Goal: Task Accomplishment & Management: Manage account settings

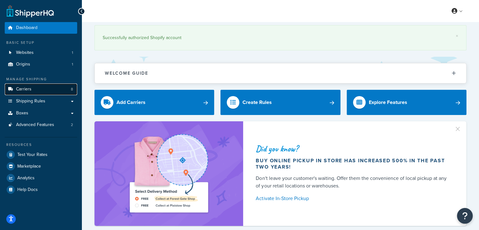
click at [36, 88] on link "Carriers 8" at bounding box center [41, 89] width 72 height 12
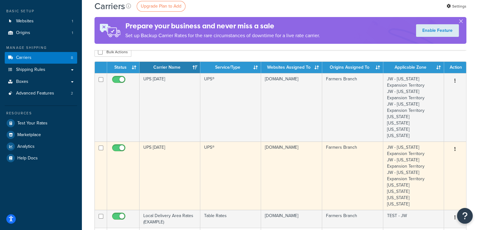
scroll to position [126, 0]
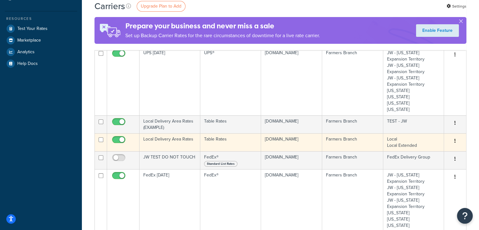
click at [166, 140] on td "Local Delivery Area Rates" at bounding box center [169, 142] width 61 height 18
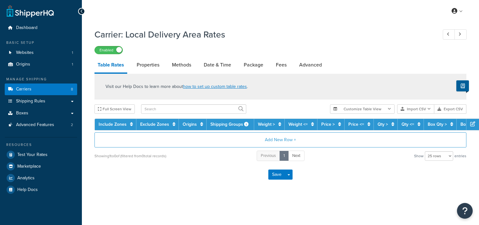
select select "25"
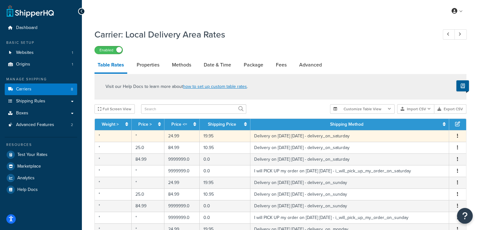
click at [118, 140] on td "*" at bounding box center [113, 136] width 37 height 12
select select "153761"
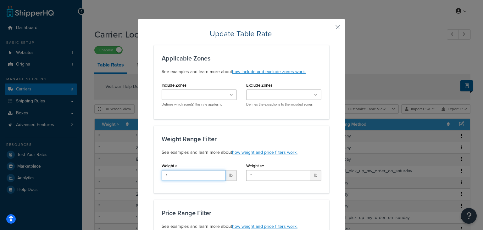
click at [196, 178] on input "*" at bounding box center [194, 175] width 64 height 11
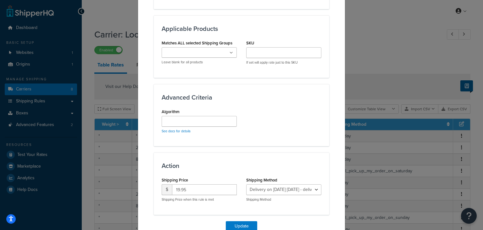
scroll to position [411, 0]
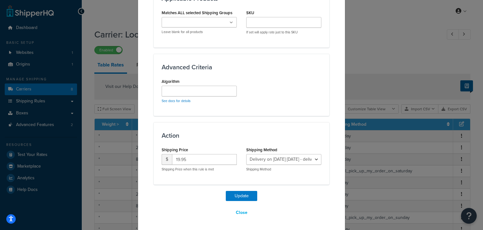
type input "9999"
click at [244, 197] on button "Update" at bounding box center [241, 196] width 31 height 10
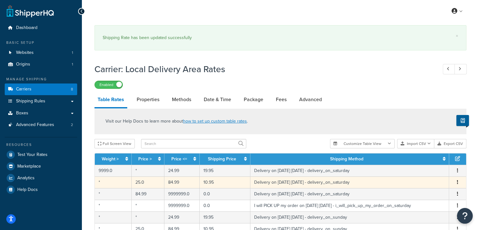
click at [112, 182] on td "*" at bounding box center [113, 182] width 37 height 12
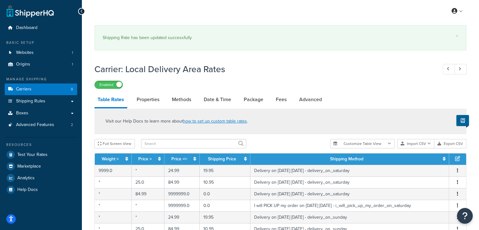
select select "153761"
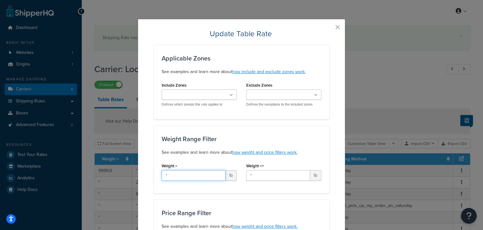
click at [194, 179] on input "*" at bounding box center [194, 175] width 64 height 11
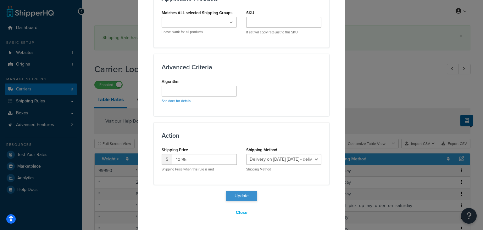
type input "9999"
click at [241, 192] on button "Update" at bounding box center [241, 196] width 31 height 10
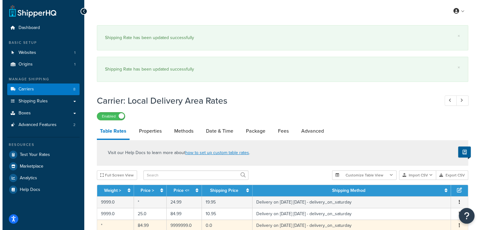
scroll to position [189, 0]
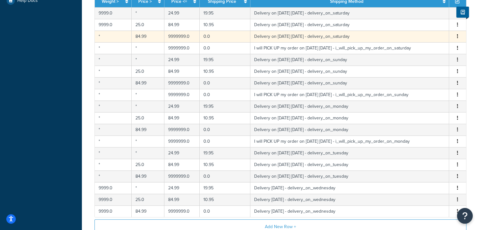
click at [109, 39] on td "*" at bounding box center [113, 37] width 37 height 12
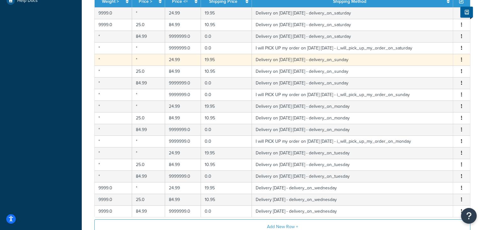
select select "153761"
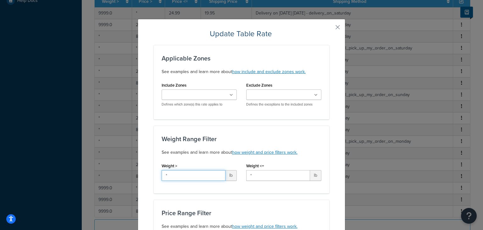
click at [201, 174] on input "*" at bounding box center [194, 175] width 64 height 11
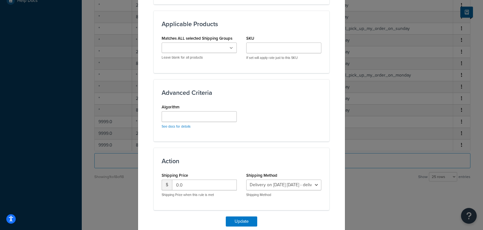
scroll to position [411, 0]
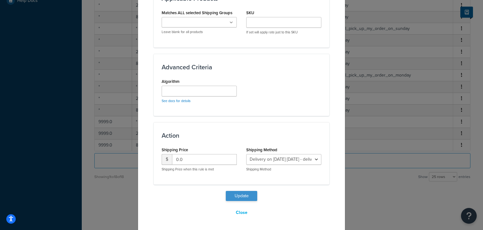
type input "9999"
click at [244, 195] on button "Update" at bounding box center [241, 196] width 31 height 10
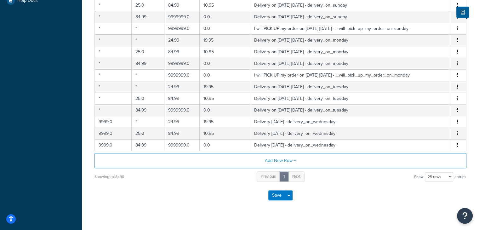
select select "153762"
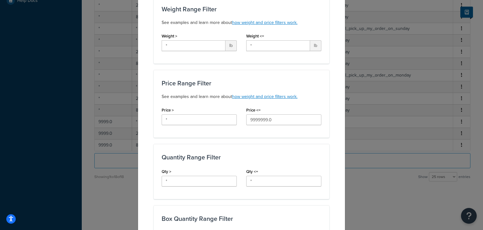
scroll to position [33, 0]
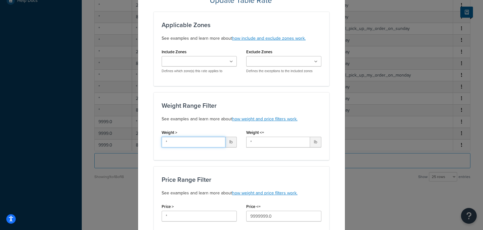
click at [193, 141] on input "*" at bounding box center [194, 142] width 64 height 11
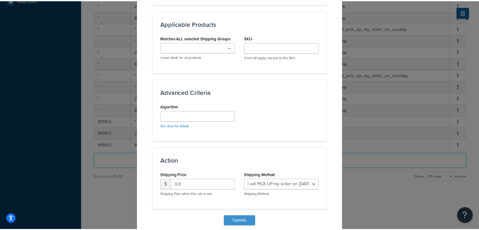
scroll to position [411, 0]
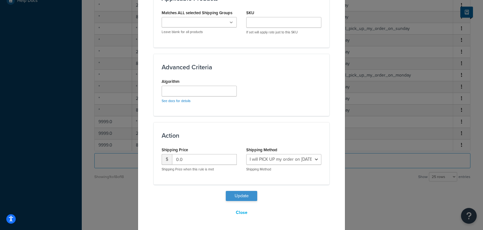
type input "9999"
click at [243, 194] on button "Update" at bounding box center [241, 196] width 31 height 10
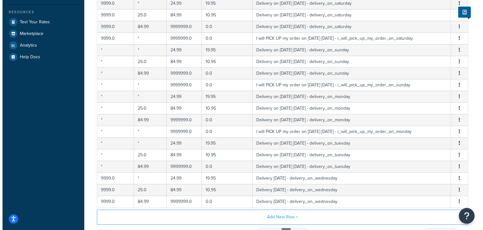
scroll to position [126, 0]
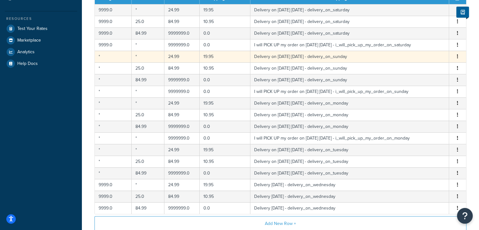
click at [116, 54] on td "*" at bounding box center [113, 57] width 37 height 12
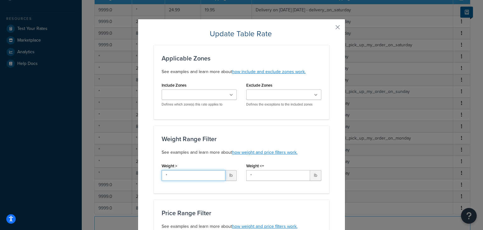
click at [188, 174] on input "*" at bounding box center [194, 175] width 64 height 11
type input "9999"
click at [274, 127] on div "Weight Range Filter See examples and learn more about how weight and price filt…" at bounding box center [242, 160] width 176 height 68
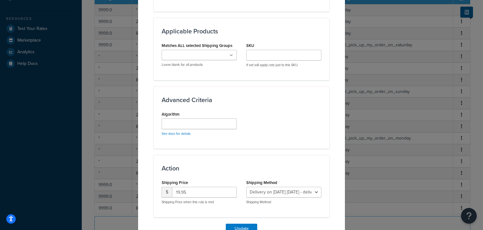
scroll to position [409, 0]
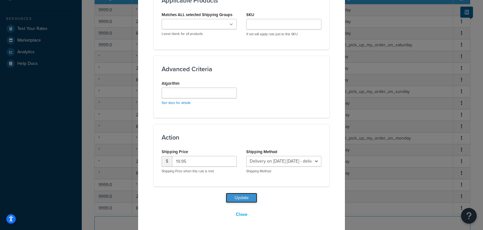
click at [243, 197] on button "Update" at bounding box center [241, 198] width 31 height 10
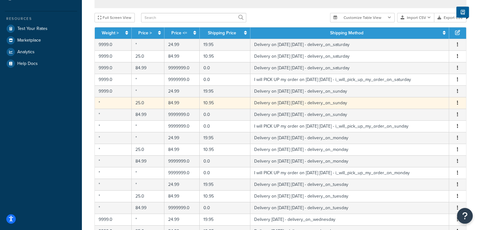
click at [120, 105] on td "*" at bounding box center [113, 103] width 37 height 12
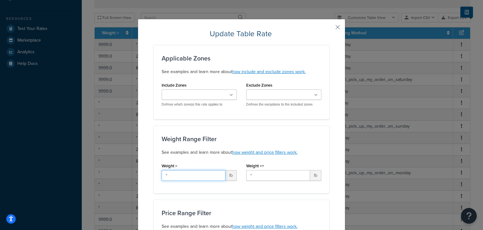
click at [177, 176] on input "*" at bounding box center [194, 175] width 64 height 11
drag, startPoint x: 177, startPoint y: 176, endPoint x: 178, endPoint y: 166, distance: 10.4
click at [178, 176] on input "*" at bounding box center [194, 175] width 64 height 11
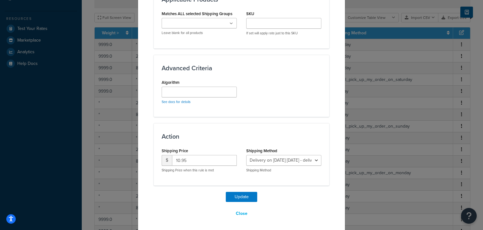
scroll to position [411, 0]
type input "9999"
click at [247, 197] on button "Update" at bounding box center [241, 196] width 31 height 10
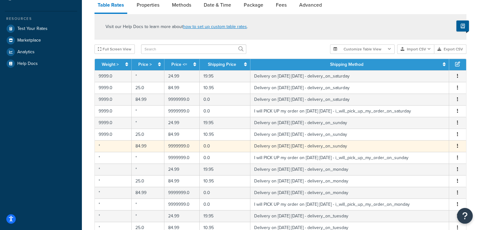
click at [115, 146] on td "*" at bounding box center [113, 146] width 37 height 12
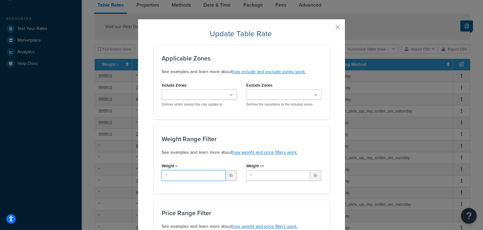
click at [194, 179] on input "*" at bounding box center [194, 175] width 64 height 11
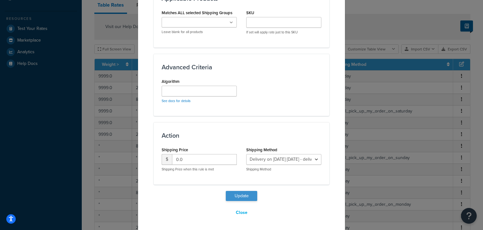
type input "9999"
click at [236, 193] on button "Update" at bounding box center [241, 196] width 31 height 10
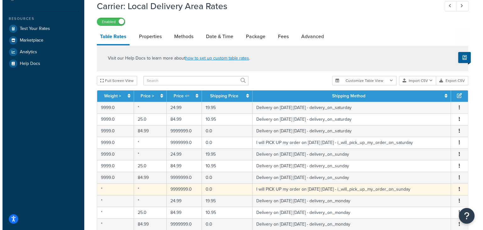
scroll to position [189, 0]
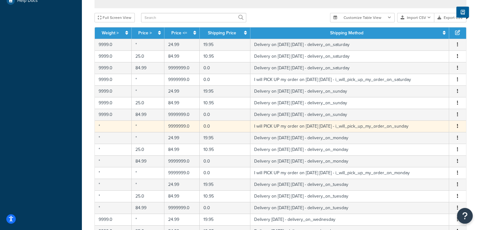
click at [112, 124] on td "*" at bounding box center [113, 126] width 37 height 12
select select "141008"
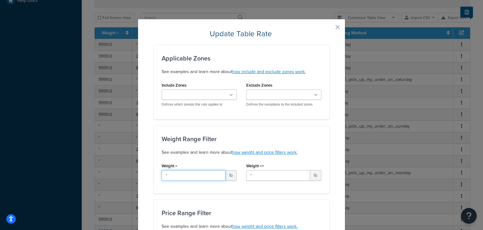
click at [202, 174] on input "*" at bounding box center [194, 175] width 64 height 11
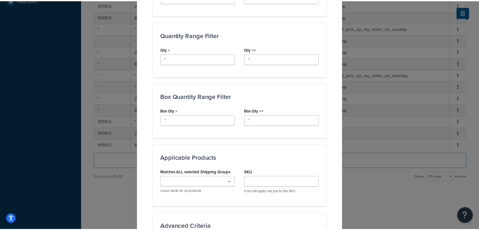
scroll to position [411, 0]
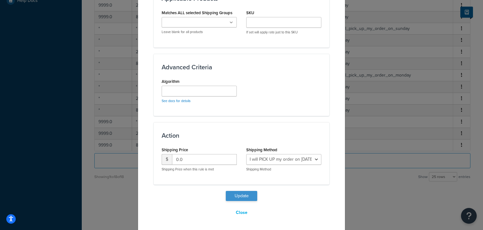
type input "9999"
click at [242, 195] on button "Update" at bounding box center [241, 196] width 31 height 10
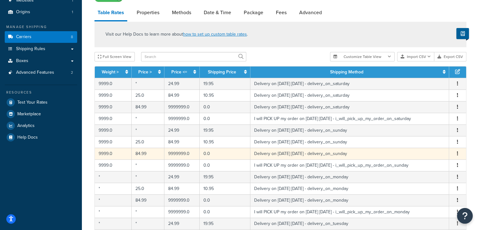
scroll to position [0, 0]
